Goal: Task Accomplishment & Management: Use online tool/utility

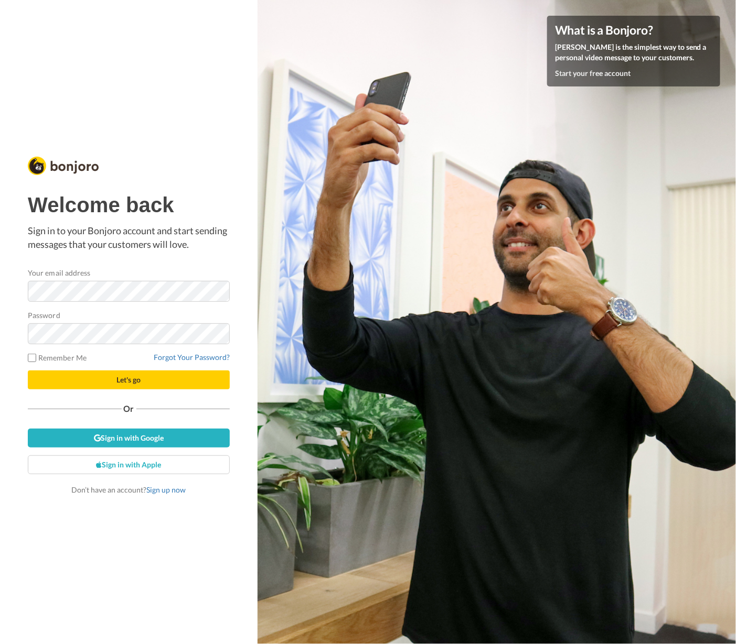
click at [142, 381] on button "Let's go" at bounding box center [129, 380] width 202 height 19
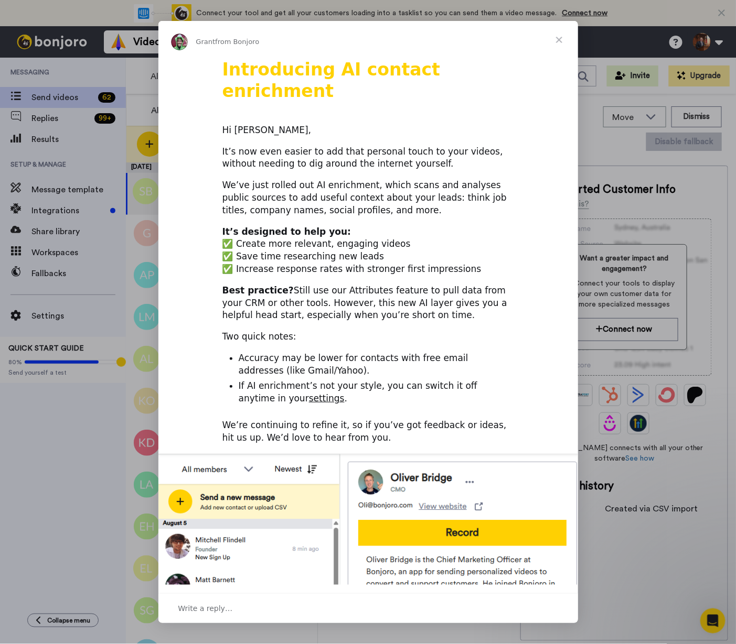
click at [558, 42] on span "Close" at bounding box center [559, 40] width 38 height 38
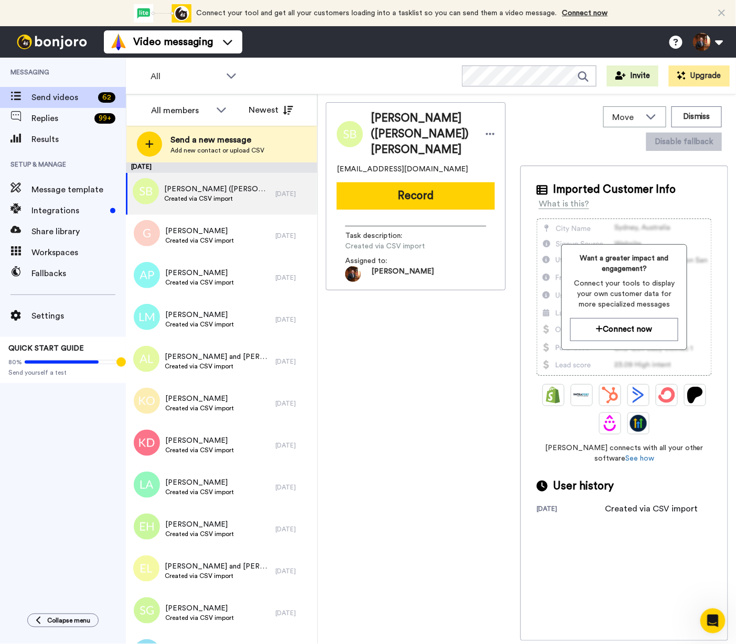
click at [410, 361] on div "Samantha (Sam) Burrell burrellfam3@yahoo.com Record Task description : Created …" at bounding box center [416, 371] width 180 height 539
click at [379, 68] on div "All WORKSPACES View all All Default Task List + Add a new workspace Invite Upgr…" at bounding box center [431, 76] width 610 height 37
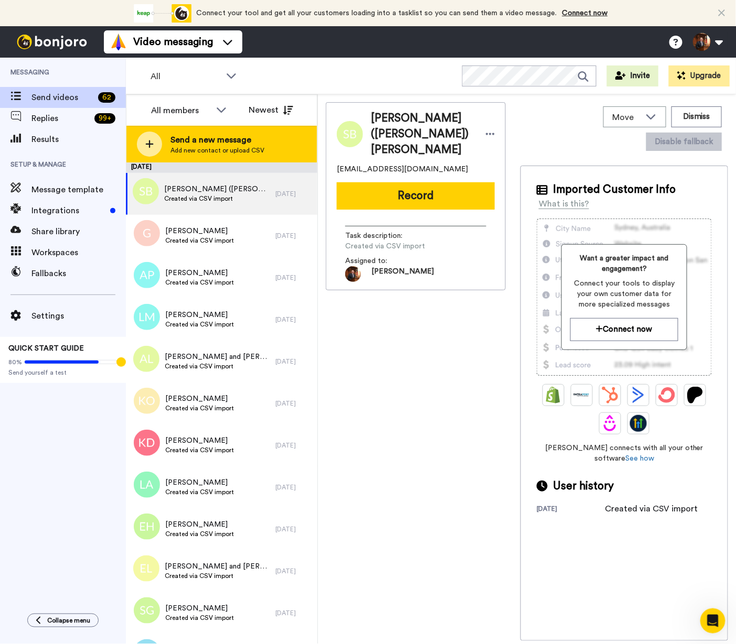
click at [203, 149] on span "Add new contact or upload CSV" at bounding box center [217, 150] width 94 height 8
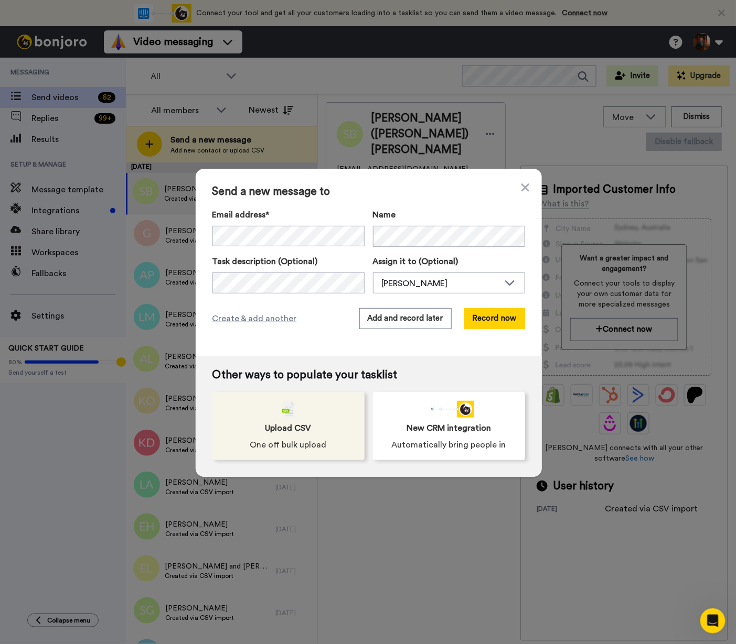
click at [300, 418] on div "Upload CSV One off bulk upload" at bounding box center [288, 426] width 152 height 68
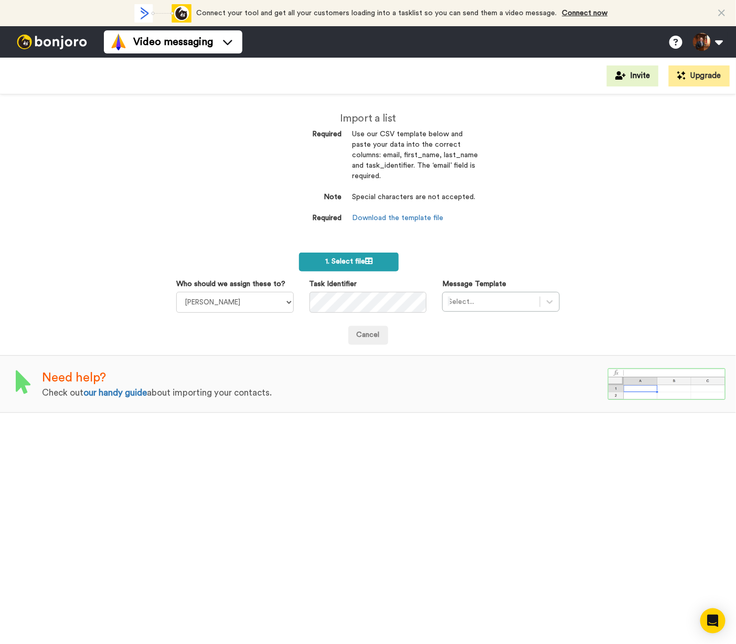
click at [347, 258] on span "1. Select file" at bounding box center [348, 261] width 47 height 7
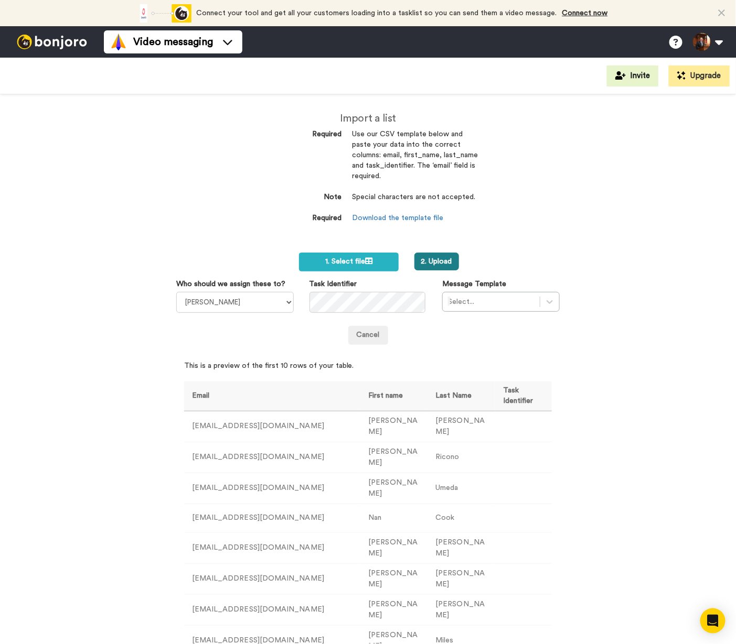
click at [428, 258] on button "2. Upload" at bounding box center [436, 262] width 45 height 18
